Goal: Task Accomplishment & Management: Manage account settings

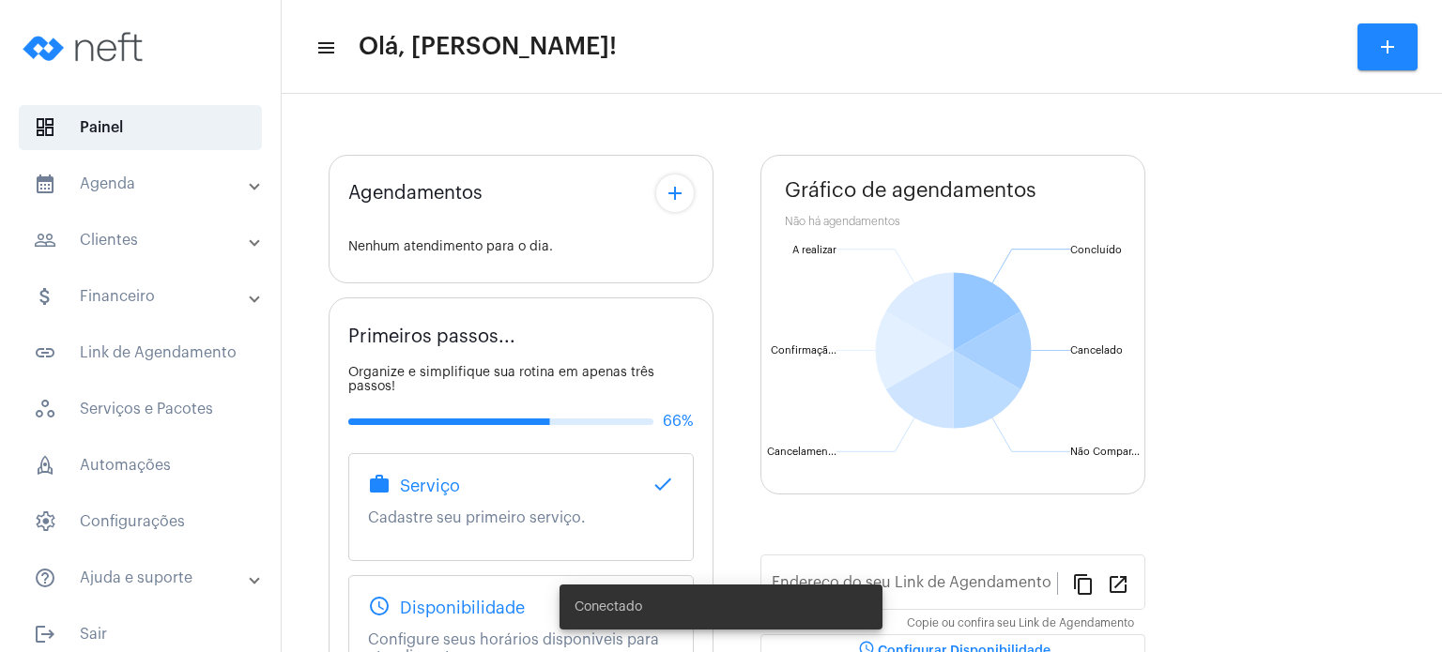
type input "[URL][DOMAIN_NAME]"
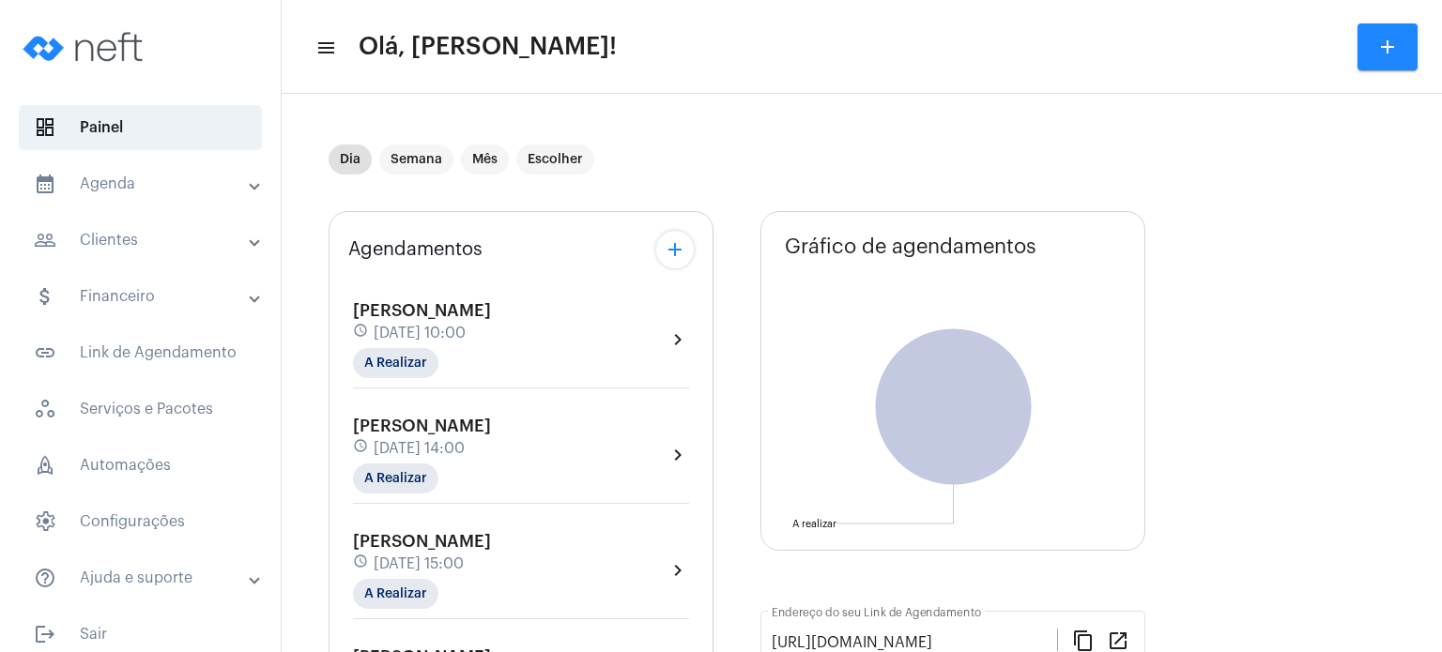
click at [199, 169] on mat-expansion-panel-header "calendar_month_outlined Agenda" at bounding box center [145, 183] width 269 height 45
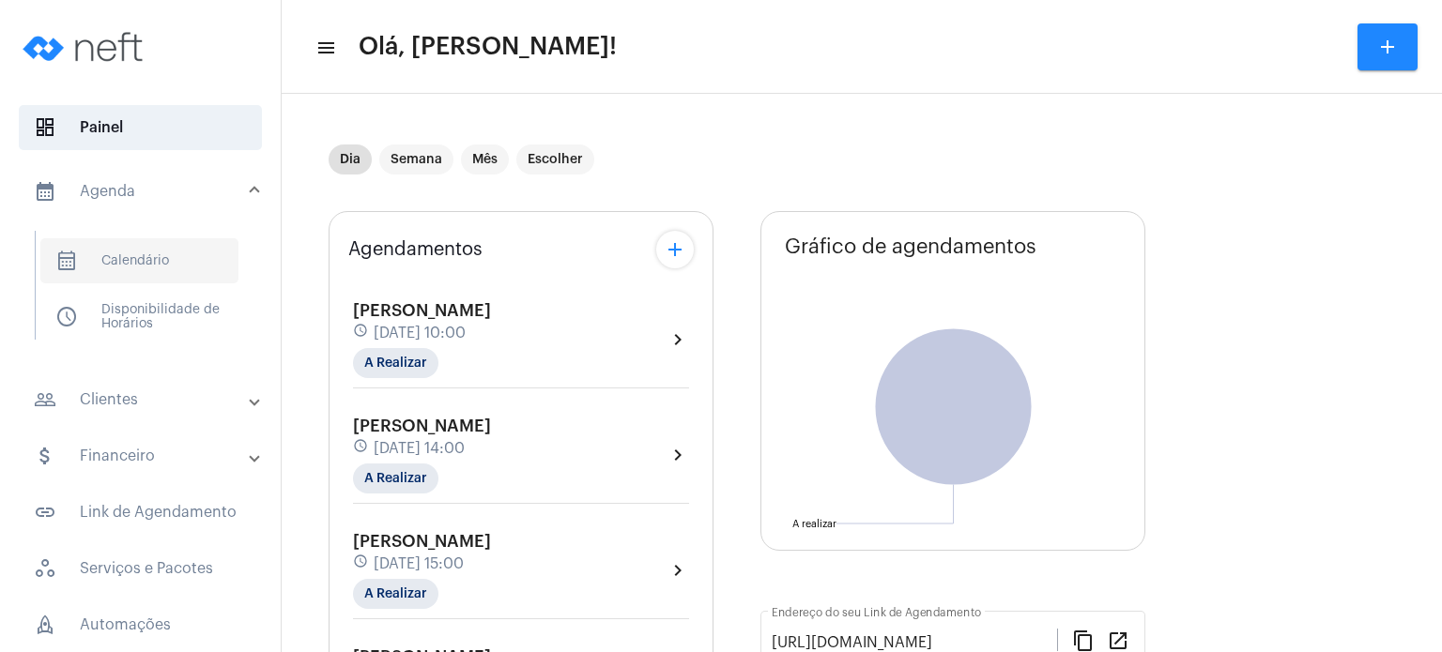
click at [179, 263] on span "calendar_month_outlined Calendário" at bounding box center [139, 260] width 198 height 45
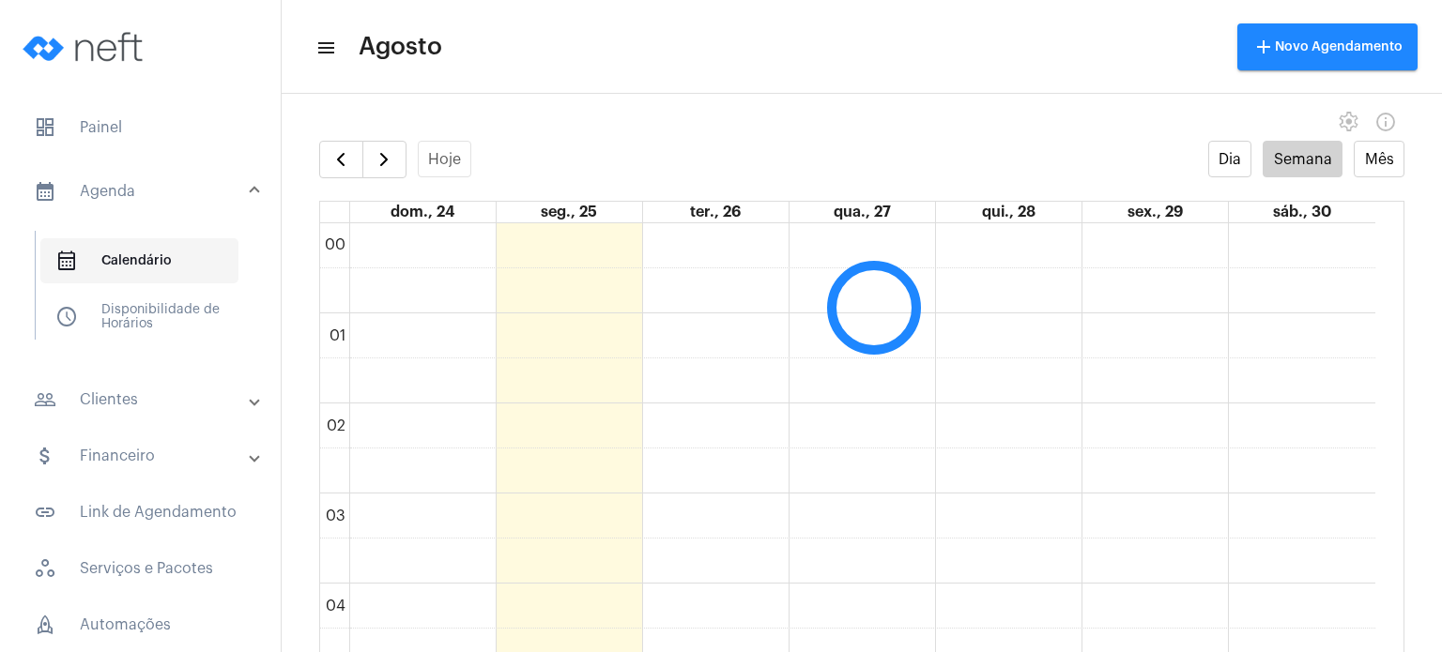
scroll to position [541, 0]
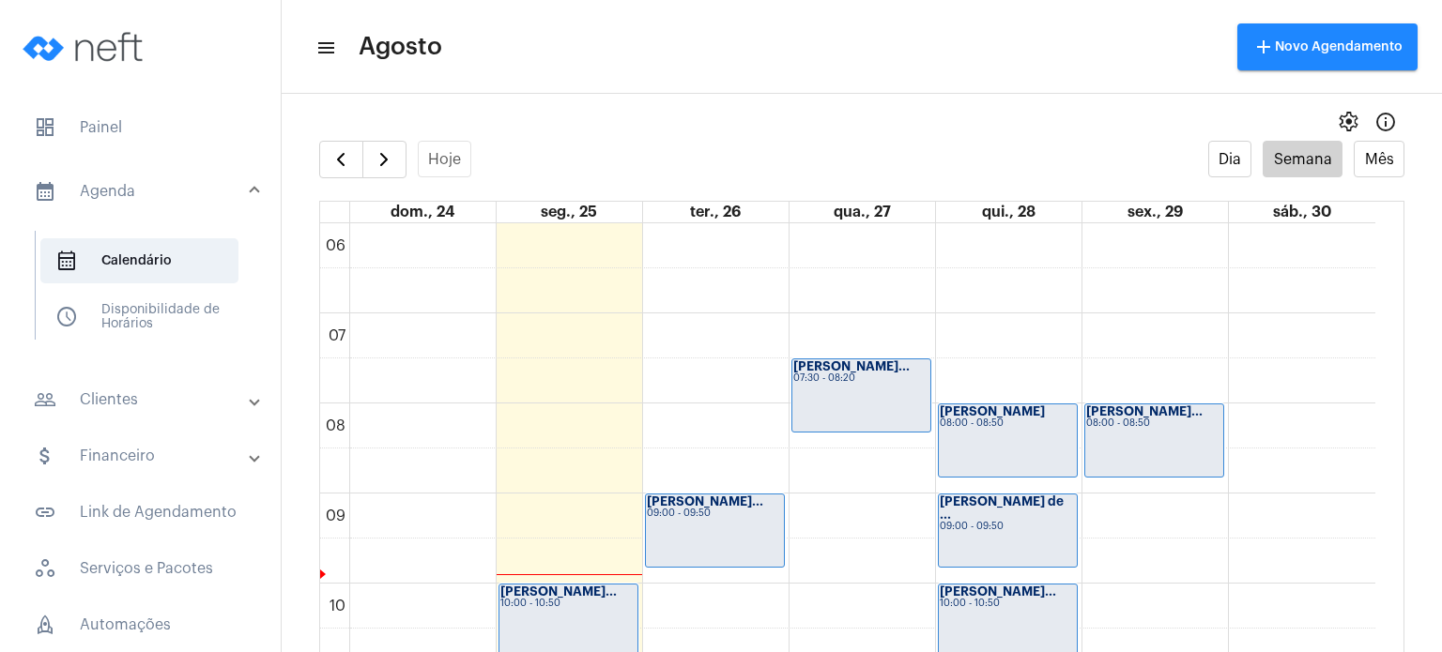
click at [520, 104] on div "settings info_outlined" at bounding box center [862, 122] width 1160 height 38
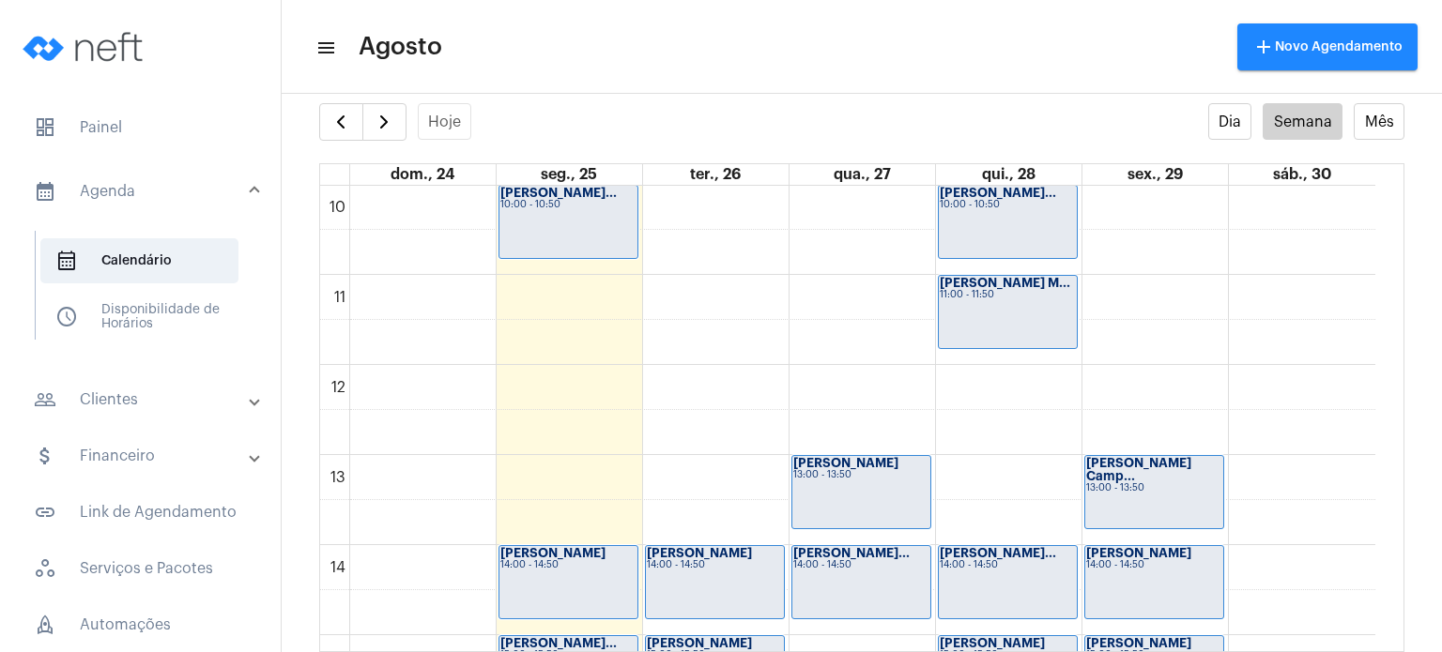
scroll to position [906, 0]
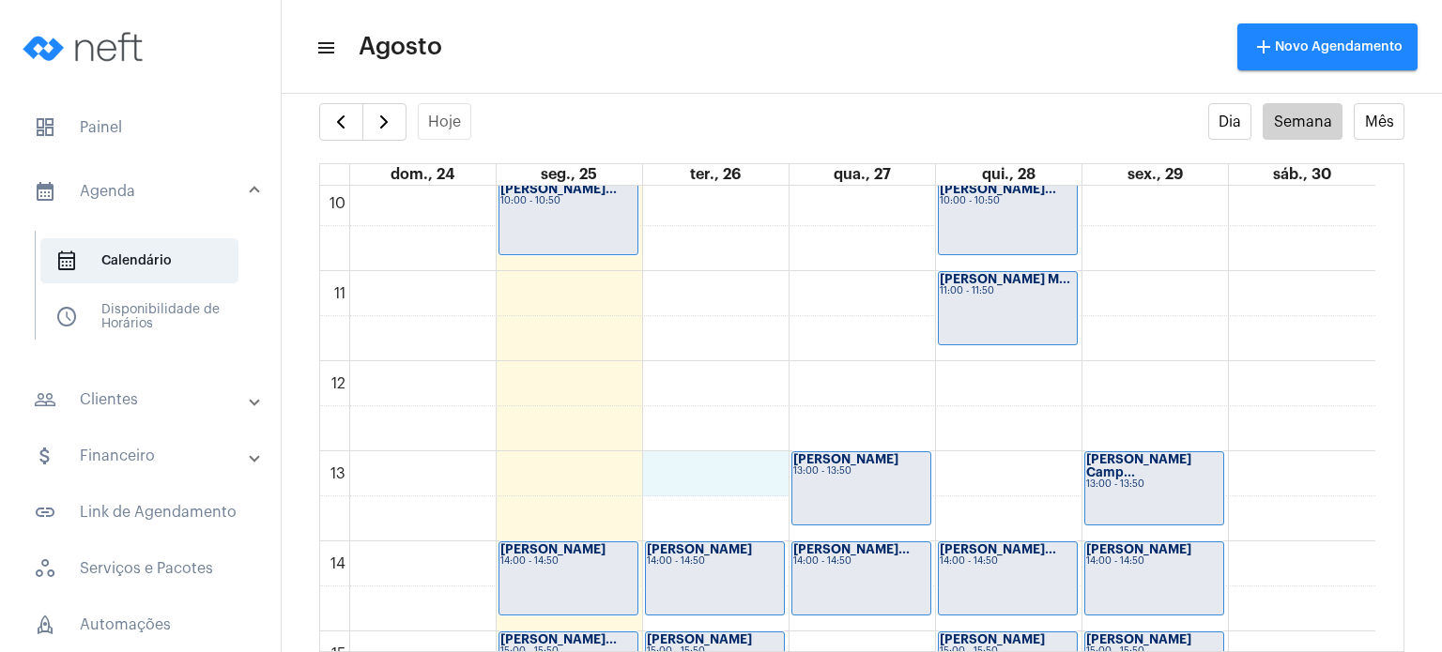
click at [665, 468] on div "00 01 02 03 04 05 06 07 08 09 10 11 12 13 14 15 16 17 18 19 20 21 22 23 [PERSON…" at bounding box center [847, 361] width 1055 height 2163
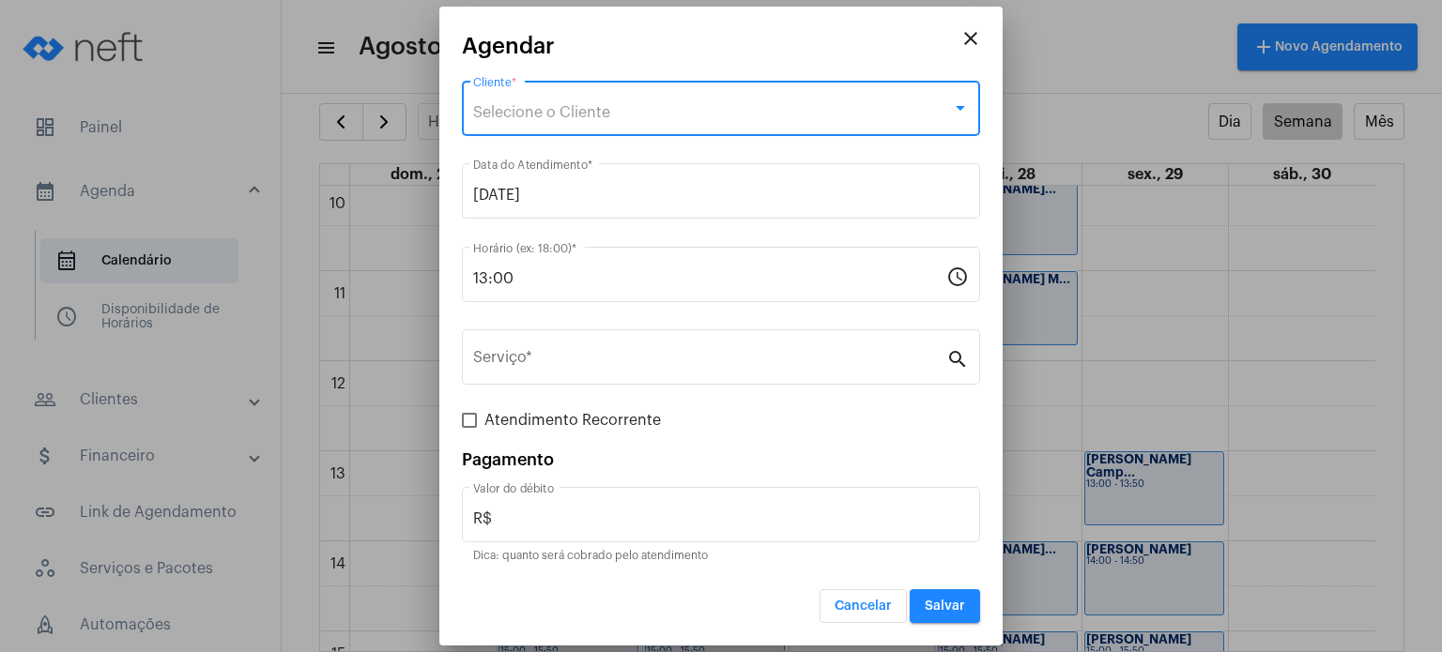
click at [652, 115] on div "Selecione o Cliente" at bounding box center [712, 112] width 479 height 17
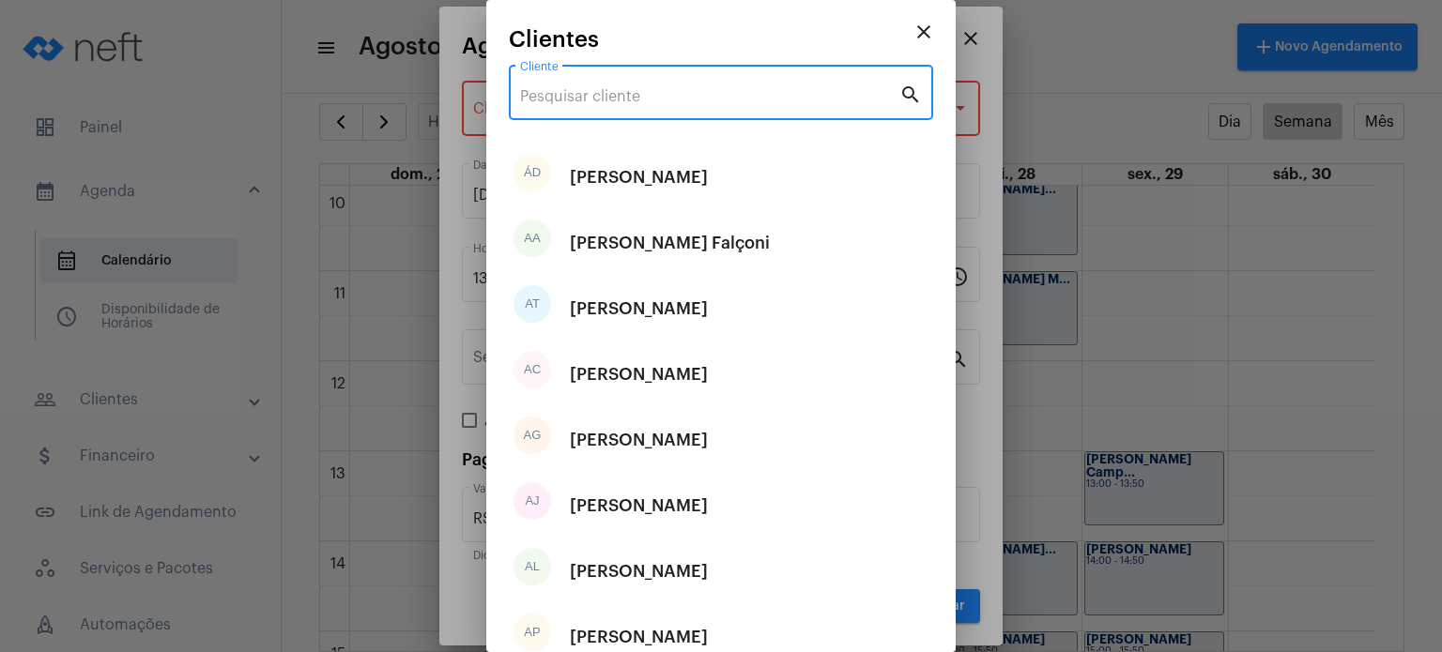
click at [653, 99] on input "Cliente" at bounding box center [709, 96] width 379 height 17
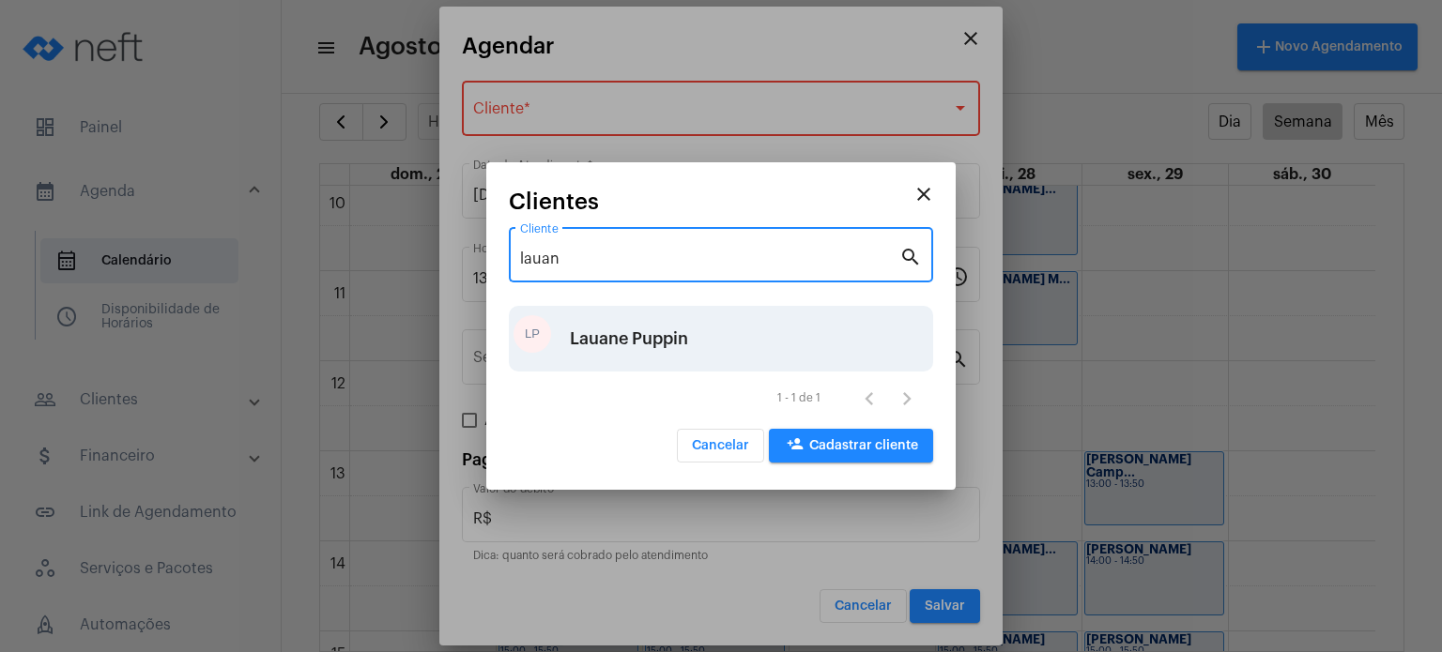
type input "lauan"
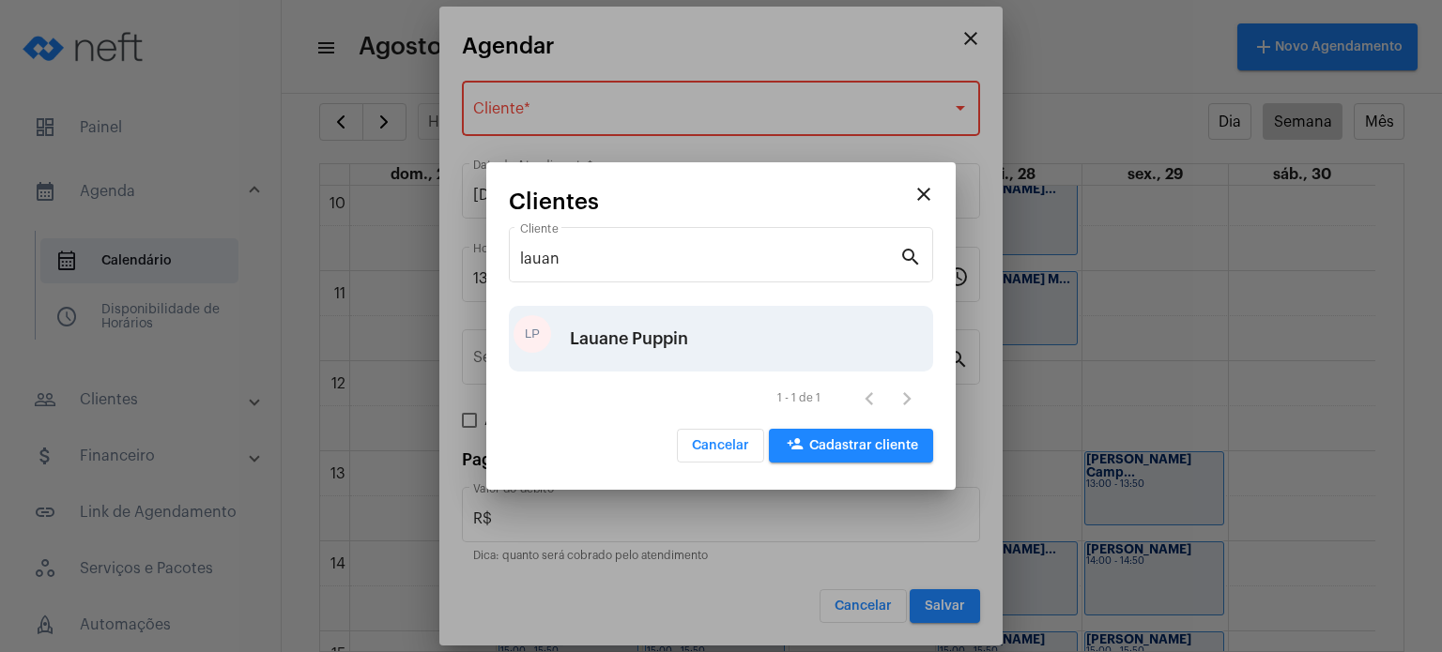
click at [613, 322] on div "Lauane Puppin" at bounding box center [629, 339] width 118 height 56
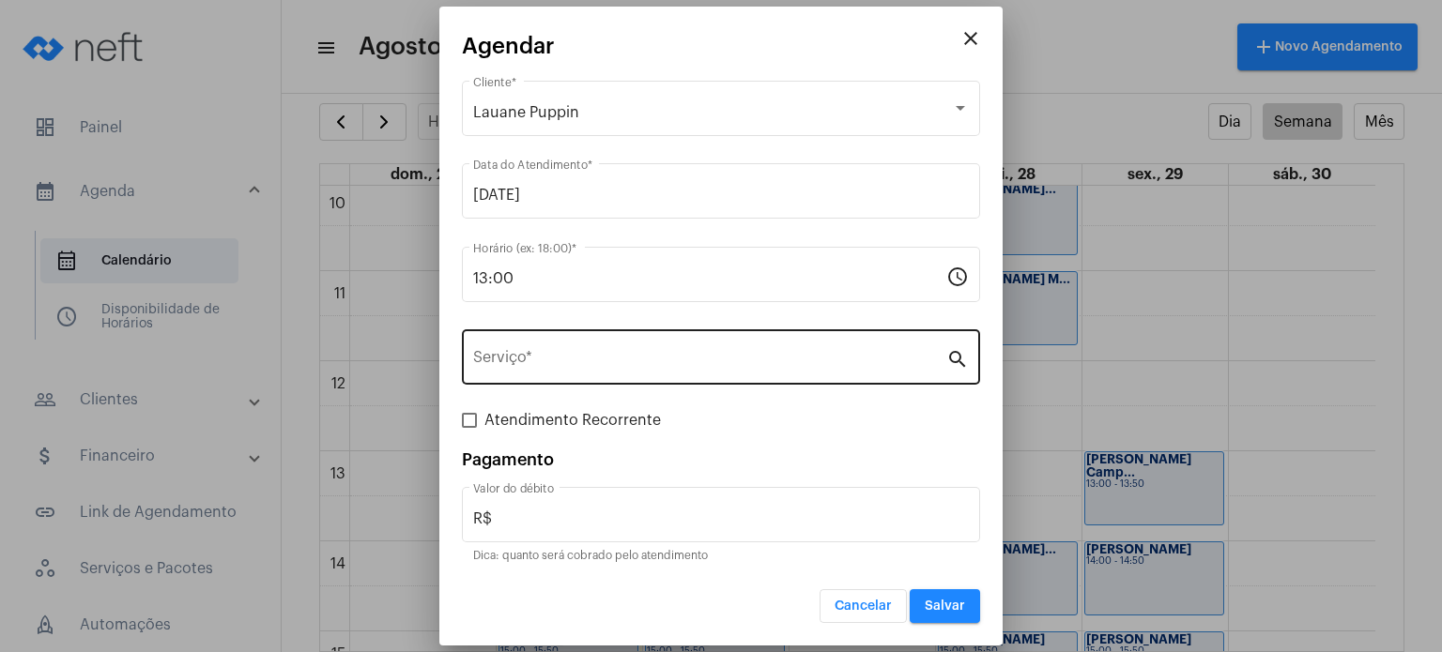
click at [596, 337] on div "Serviço *" at bounding box center [709, 355] width 473 height 59
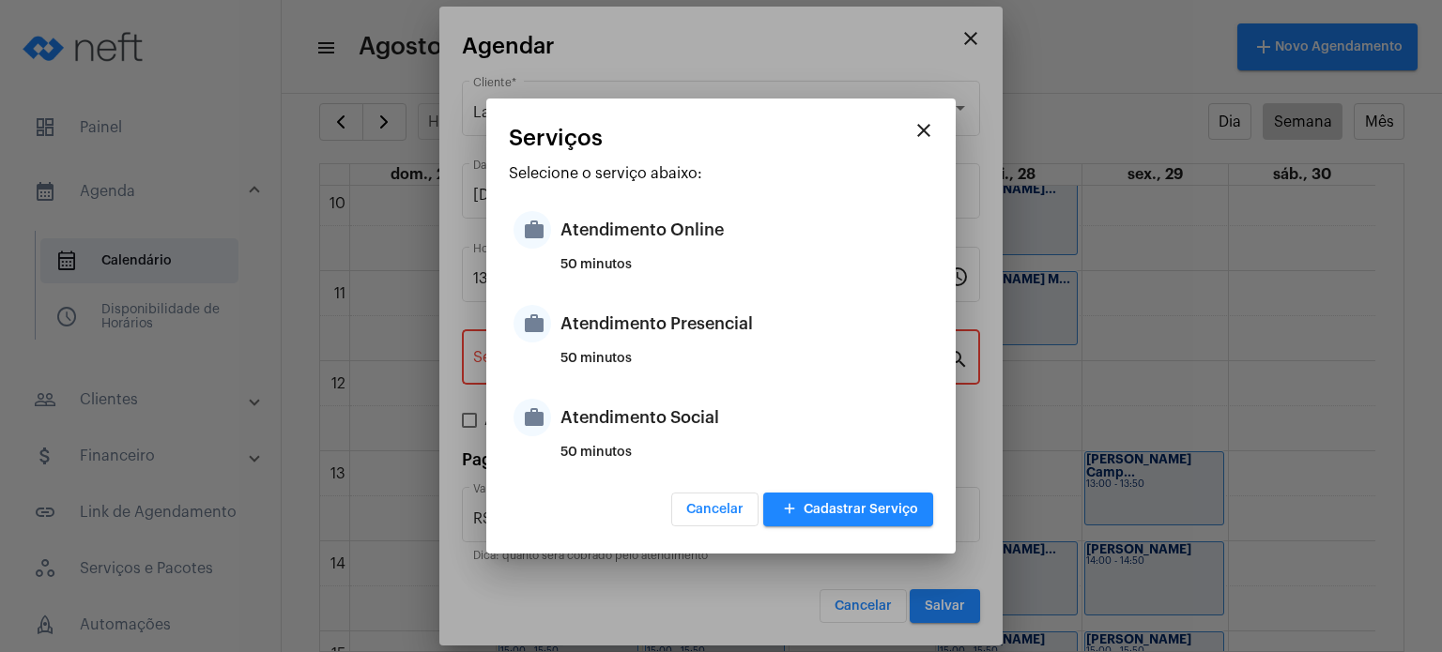
click at [596, 337] on div "Atendimento Presencial" at bounding box center [744, 324] width 368 height 56
type input "Atendimento Presencial"
type input "R$ 170"
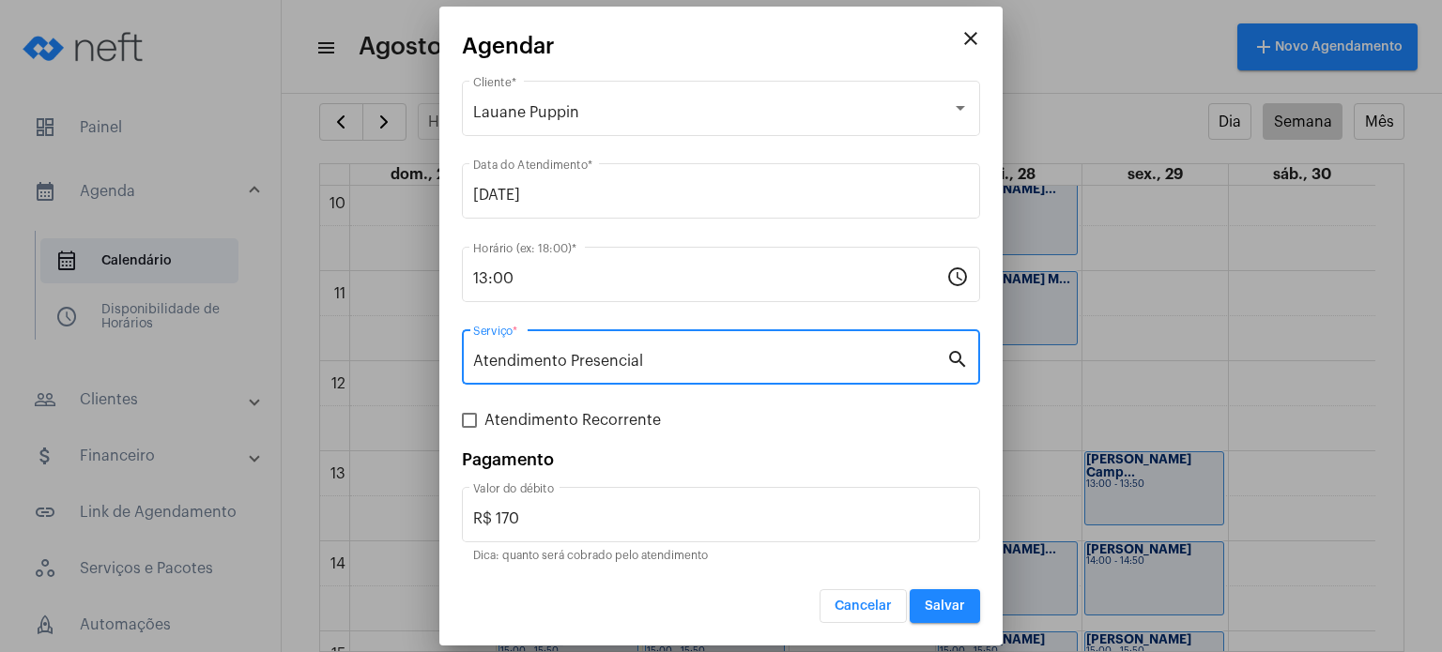
click at [953, 617] on button "Salvar" at bounding box center [945, 606] width 70 height 34
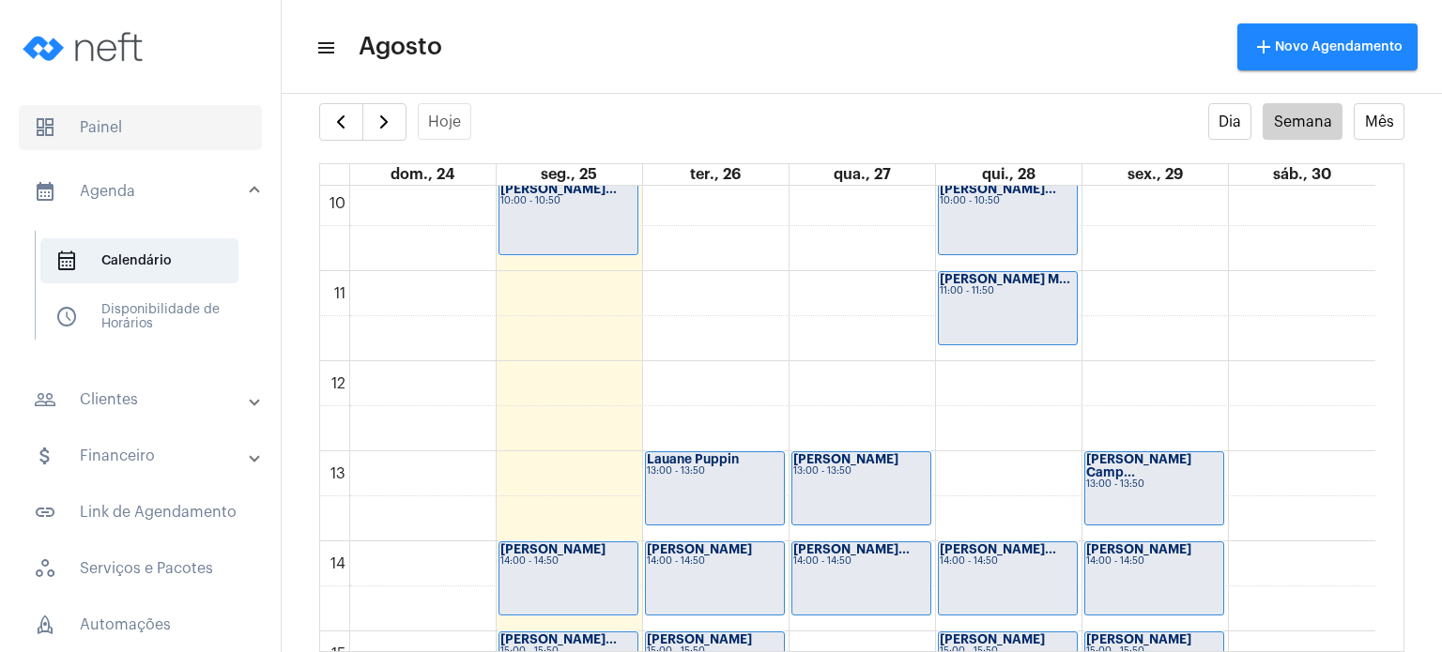
click at [87, 127] on span "dashboard Painel" at bounding box center [140, 127] width 243 height 45
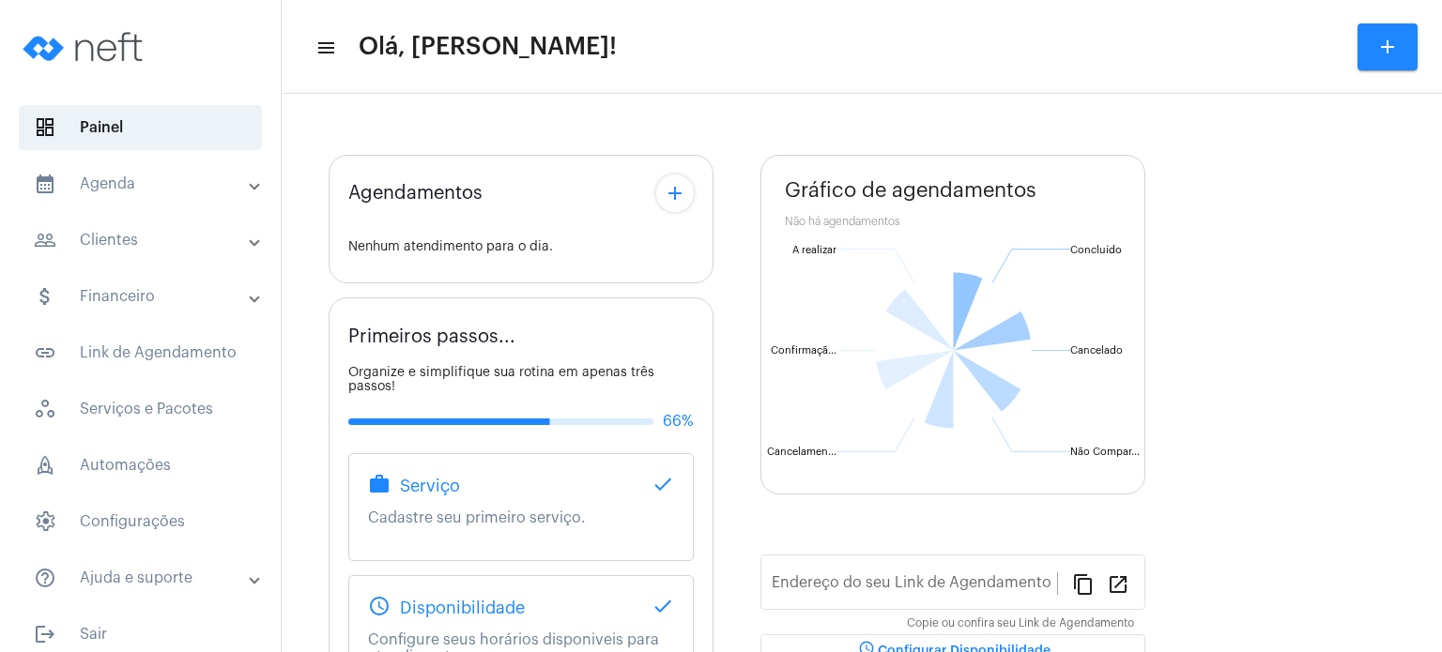
type input "[URL][DOMAIN_NAME]"
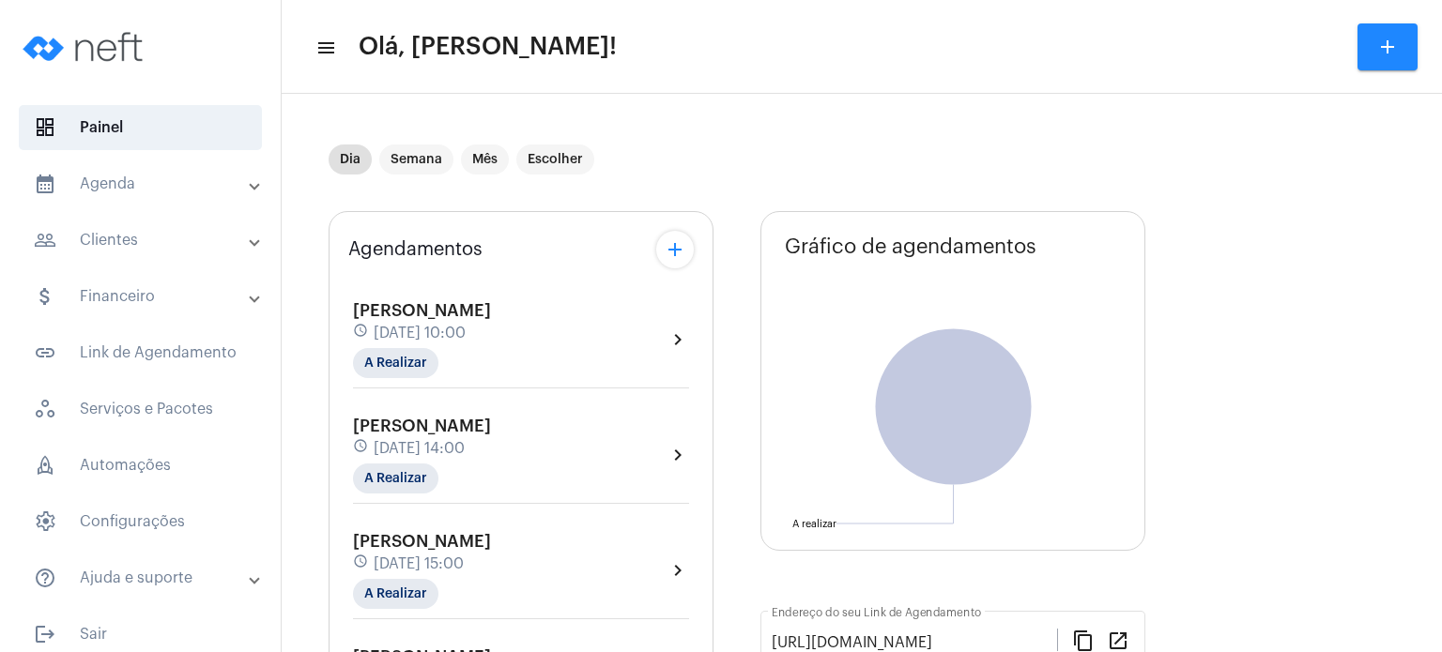
click at [429, 326] on span "[DATE] 10:00" at bounding box center [420, 333] width 92 height 17
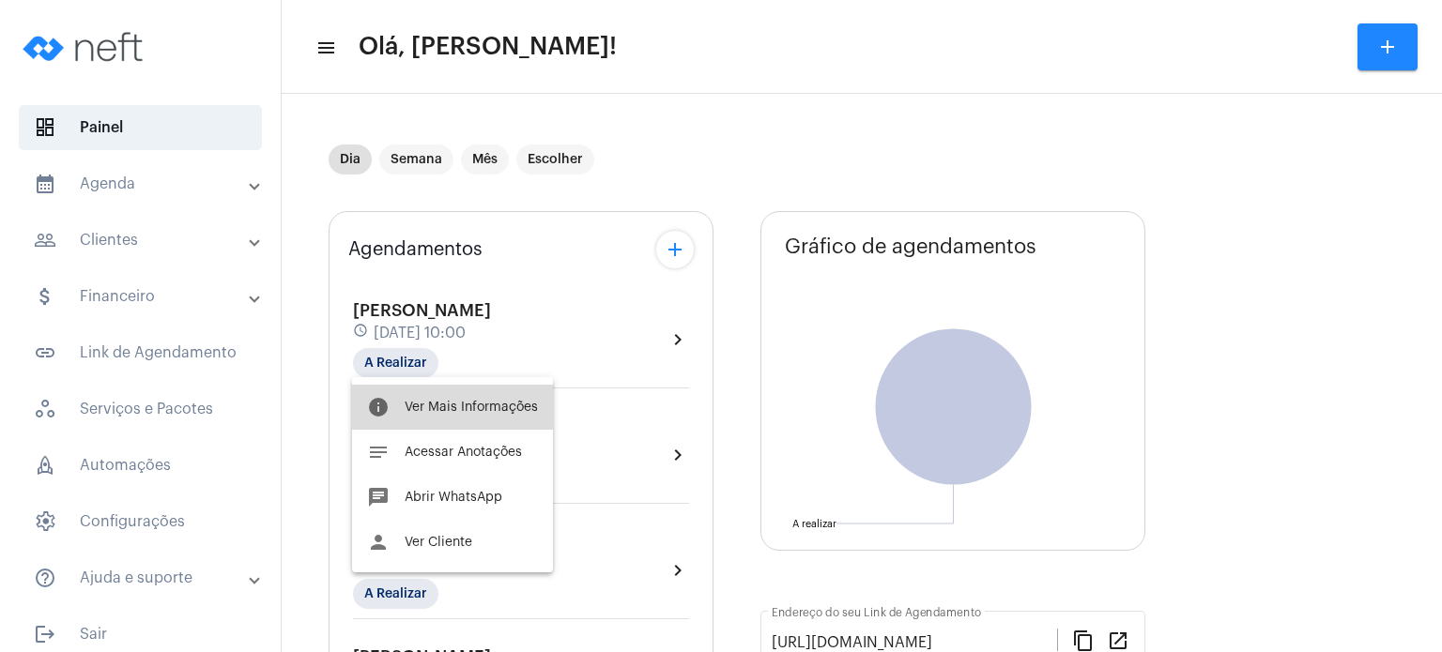
click at [426, 393] on button "info Ver Mais Informações" at bounding box center [452, 407] width 201 height 45
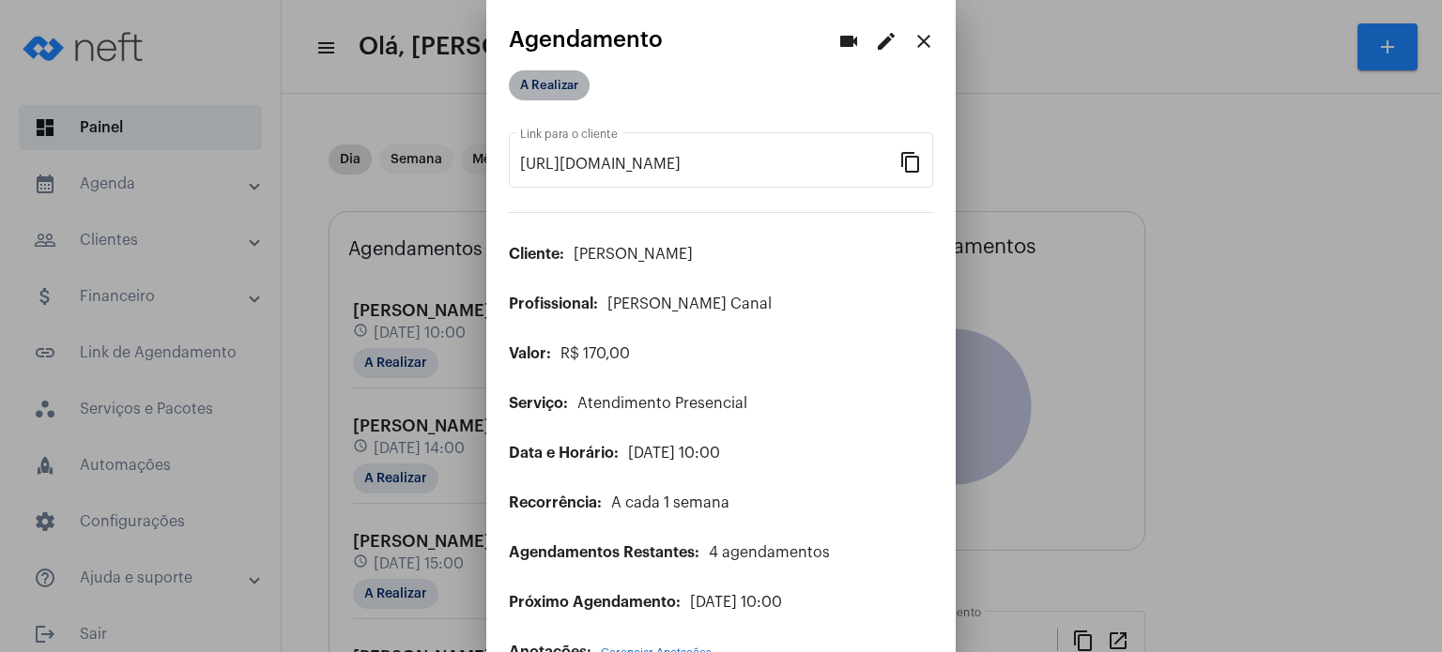
click at [558, 92] on mat-chip "A Realizar" at bounding box center [549, 85] width 81 height 30
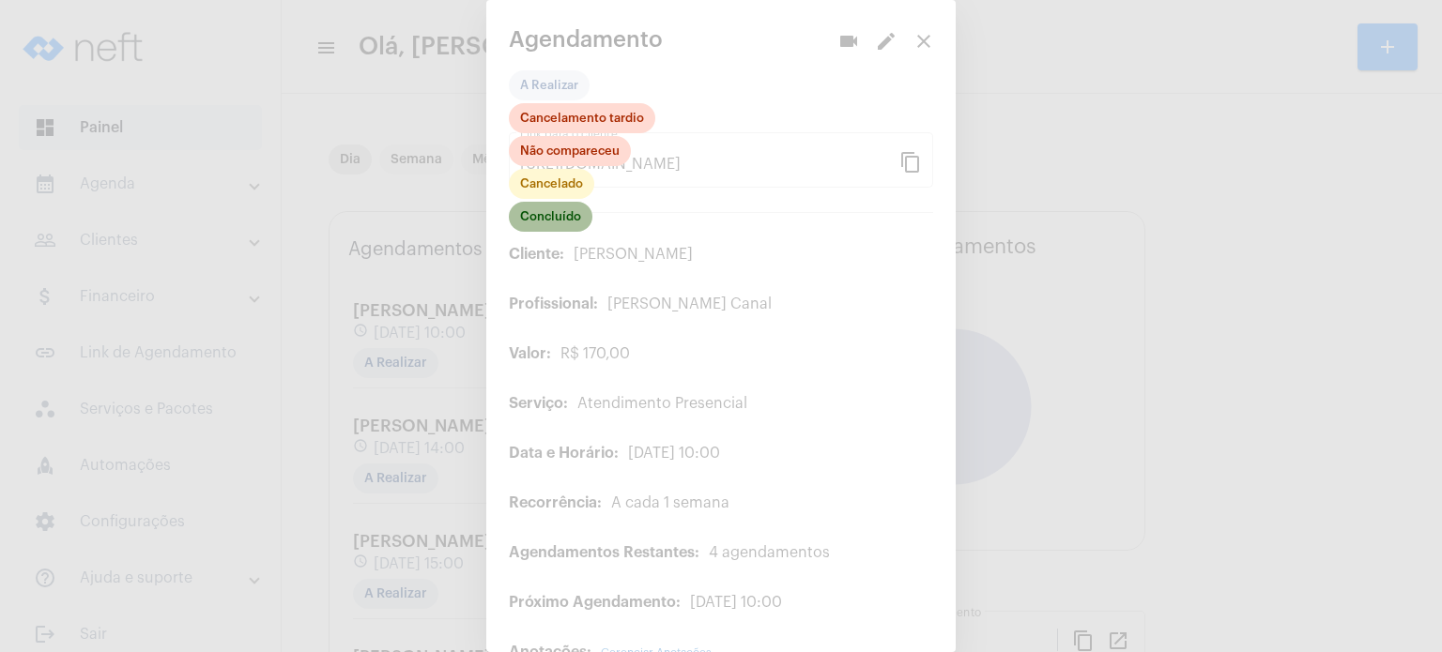
click at [544, 215] on mat-chip "Concluído" at bounding box center [551, 217] width 84 height 30
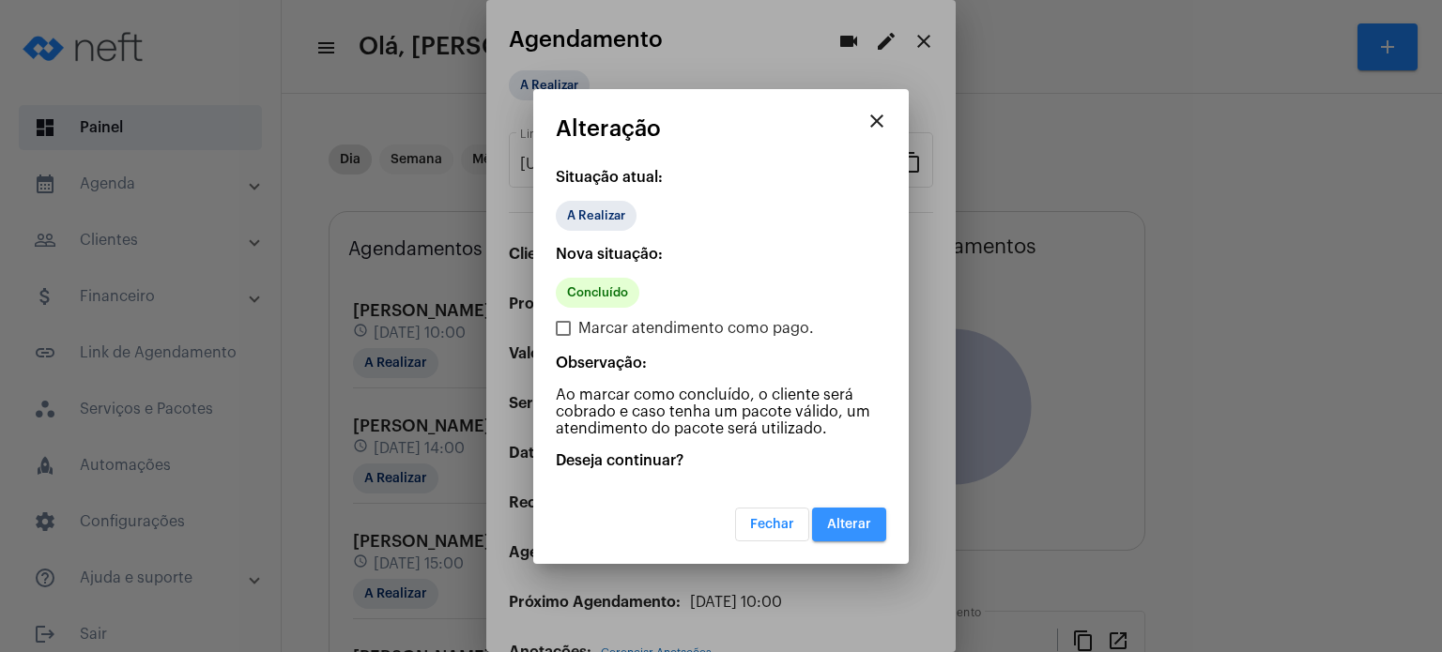
click at [849, 518] on span "Alterar" at bounding box center [849, 524] width 44 height 13
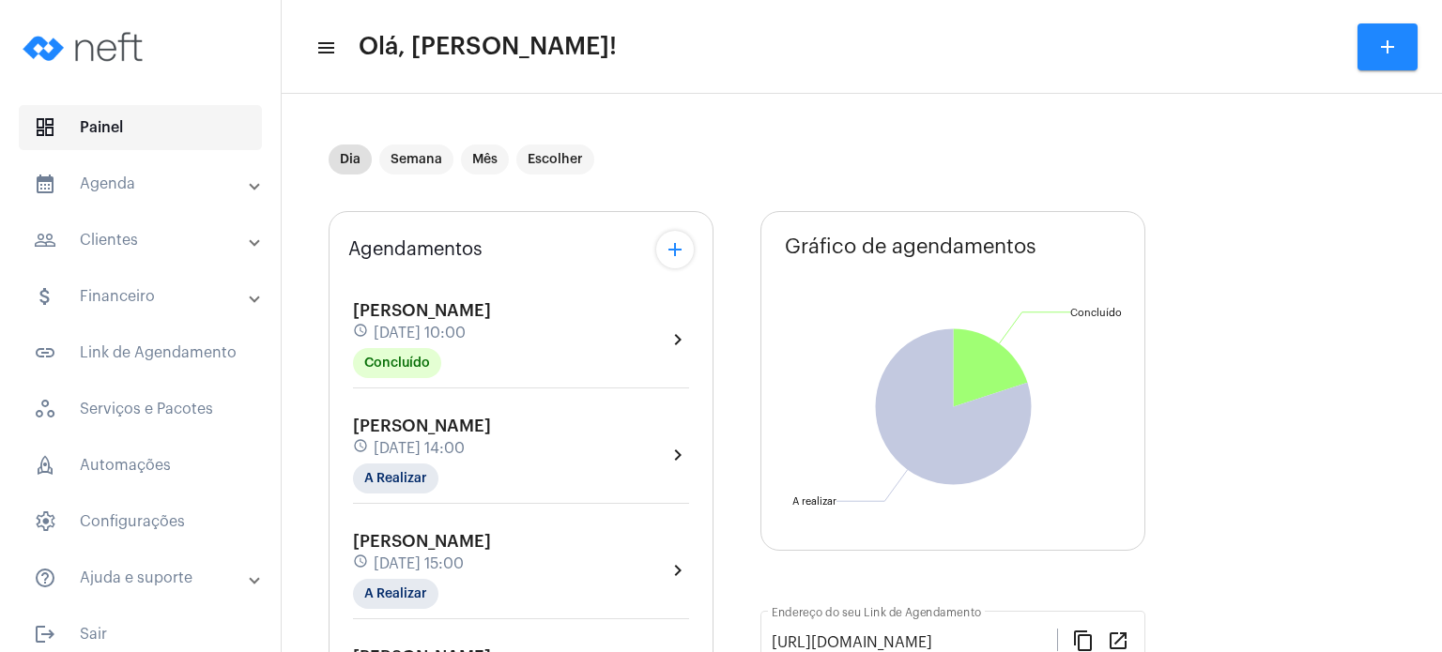
scroll to position [15, 0]
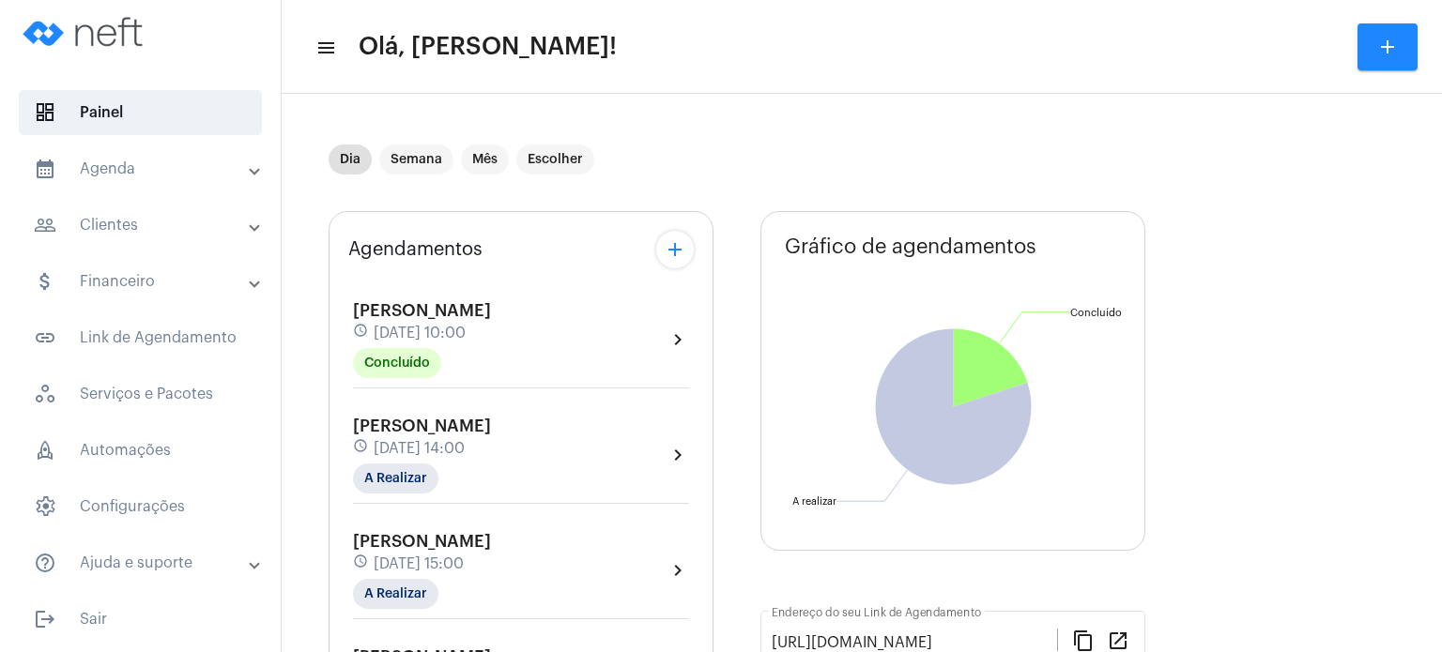
click at [466, 329] on span "[DATE] 10:00" at bounding box center [420, 333] width 92 height 17
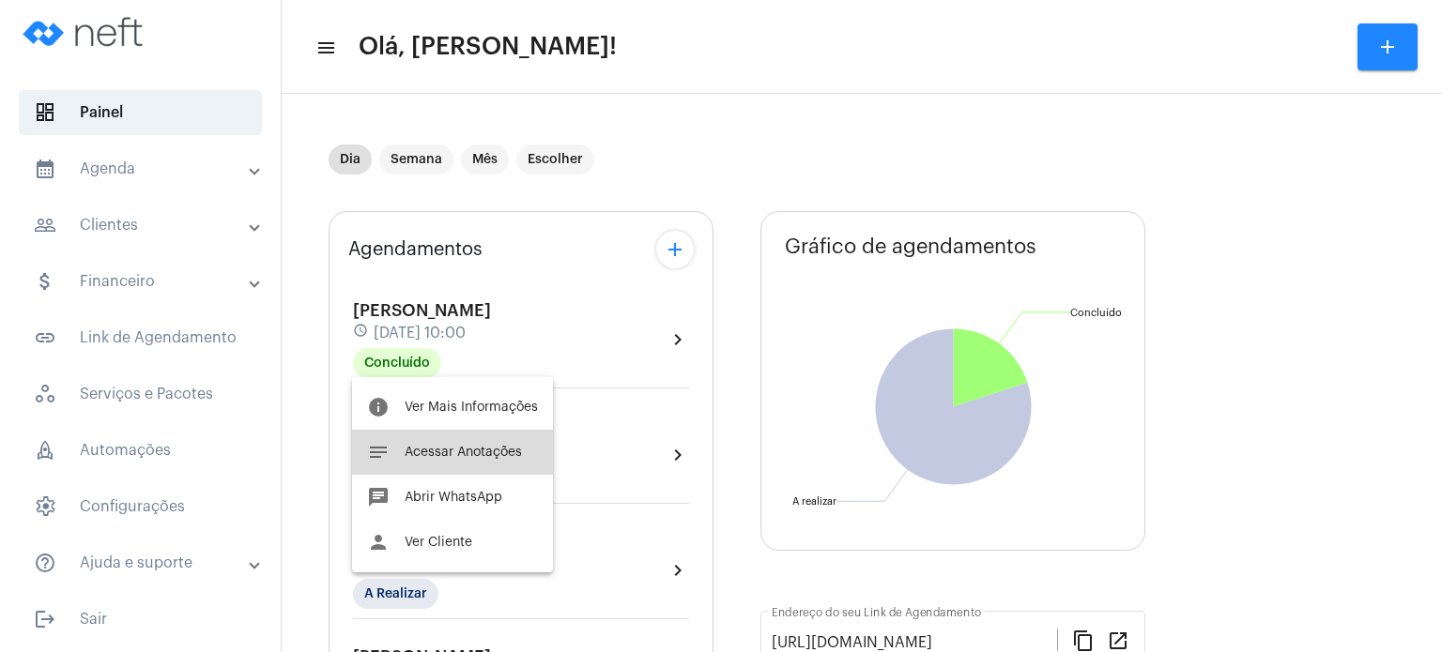
click at [466, 446] on span "Acessar Anotações" at bounding box center [463, 452] width 117 height 13
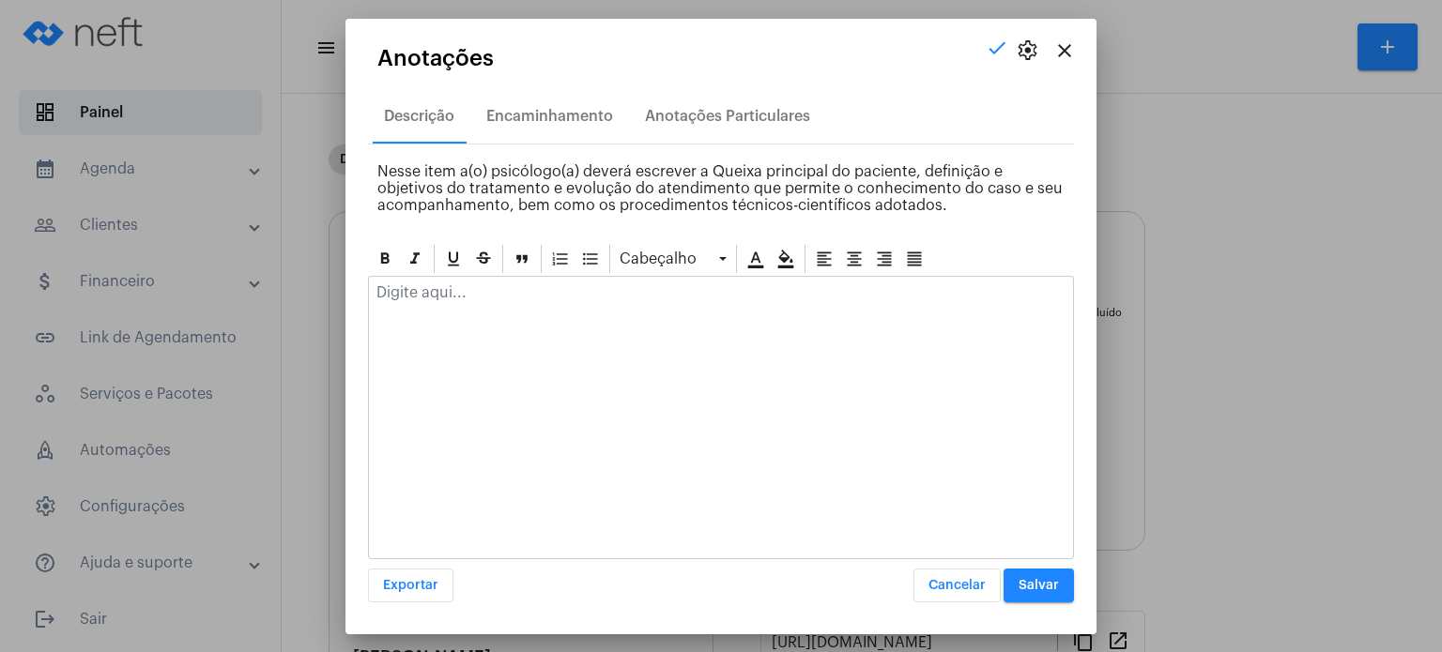
click at [484, 311] on div at bounding box center [721, 297] width 704 height 41
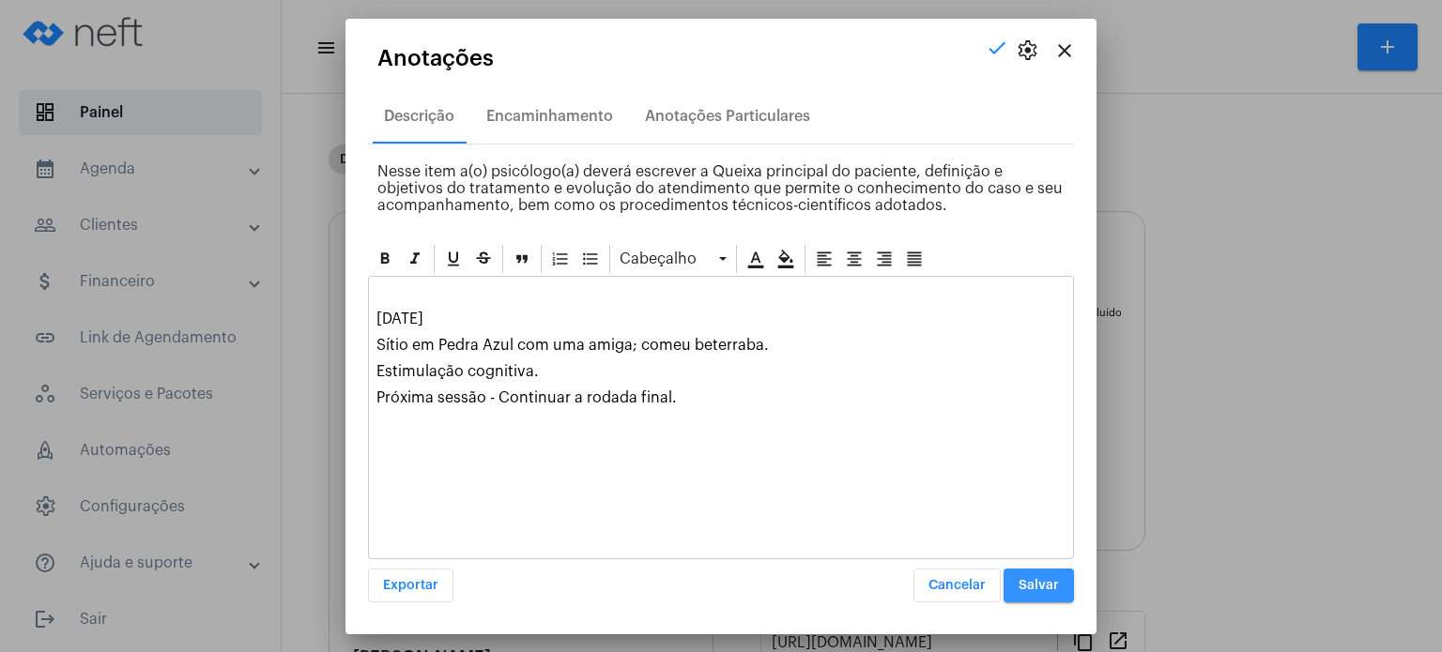
click at [1036, 600] on button "Salvar" at bounding box center [1038, 586] width 70 height 34
